Goal: Navigation & Orientation: Find specific page/section

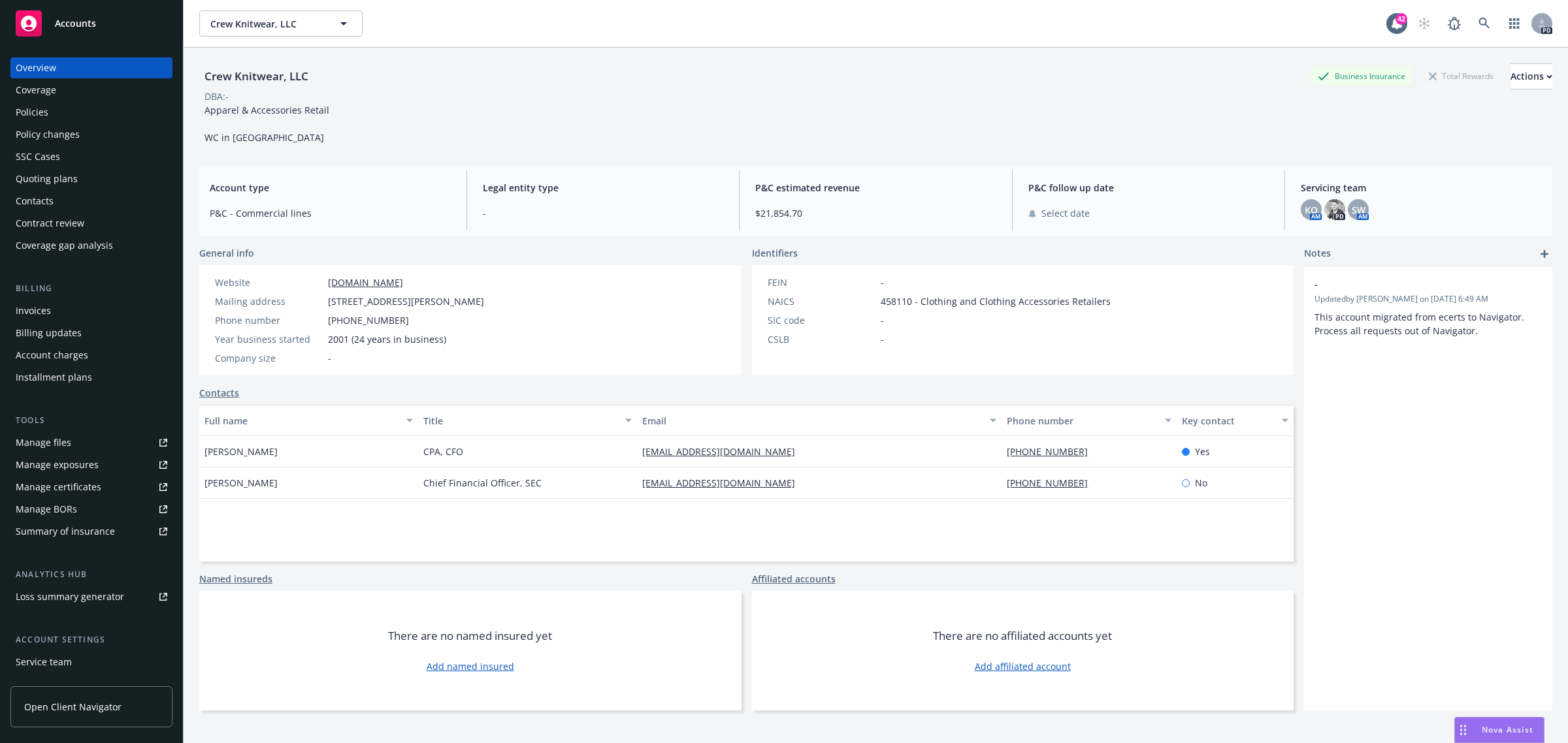
click at [80, 66] on div "Overview" at bounding box center [91, 68] width 152 height 21
